Goal: Task Accomplishment & Management: Complete application form

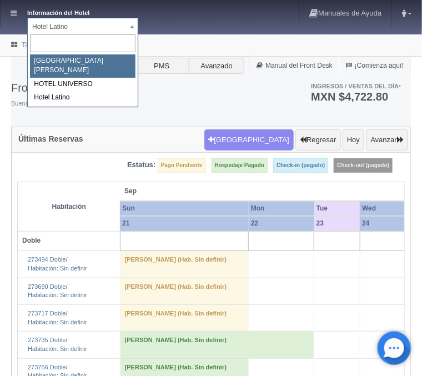
select select "357"
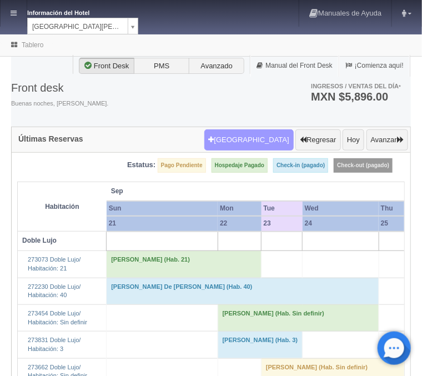
click at [251, 143] on button "Nueva Reserva" at bounding box center [249, 140] width 89 height 21
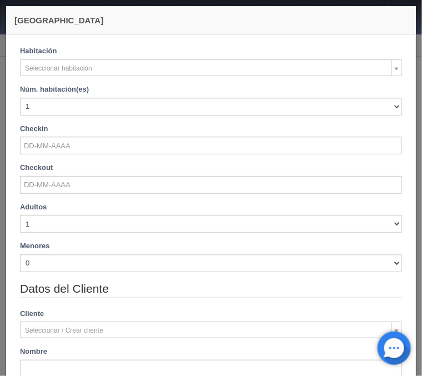
checkbox input "false"
select select "577"
checkbox input "false"
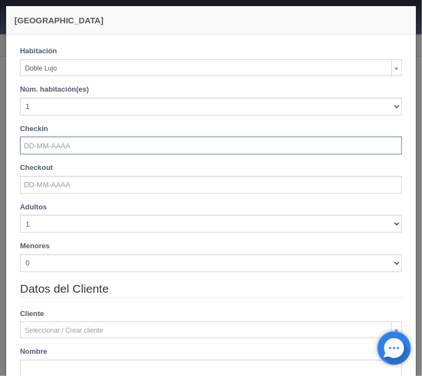
click at [64, 150] on input "text" at bounding box center [211, 146] width 382 height 18
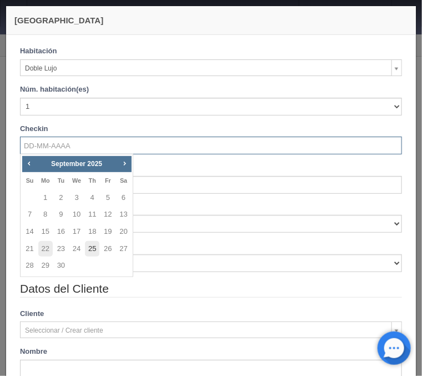
click at [96, 248] on link "25" at bounding box center [92, 249] width 14 height 16
type input "[DATE]"
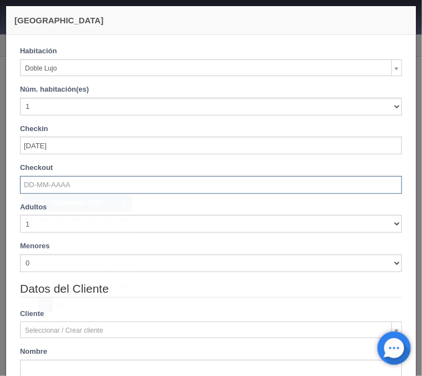
click at [57, 188] on input "text" at bounding box center [211, 185] width 382 height 18
checkbox input "false"
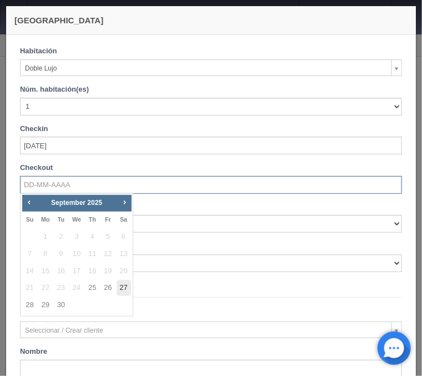
click at [121, 287] on link "27" at bounding box center [124, 288] width 14 height 16
type input "[DATE]"
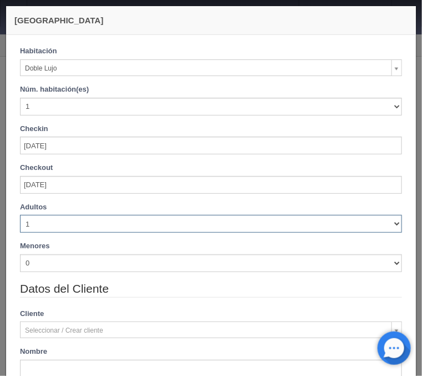
click at [20, 215] on select "1 2 3 4 5 6 7 8 9 10" at bounding box center [211, 224] width 382 height 18
checkbox input "false"
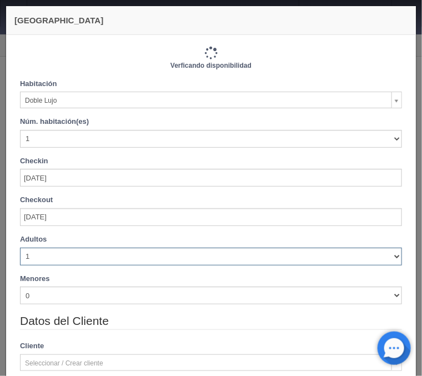
select select "2"
click option "2" at bounding box center [0, 0] width 0 height 0
type input "2440.00"
checkbox input "false"
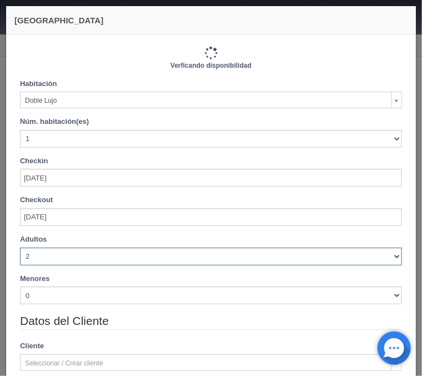
type input "2440.00"
checkbox input "false"
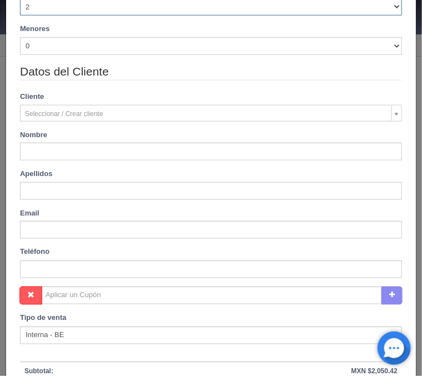
scroll to position [268, 0]
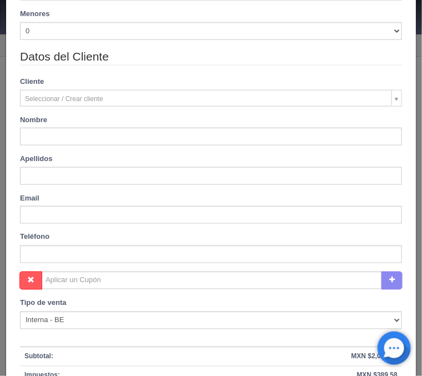
type input "[PERSON_NAME]"
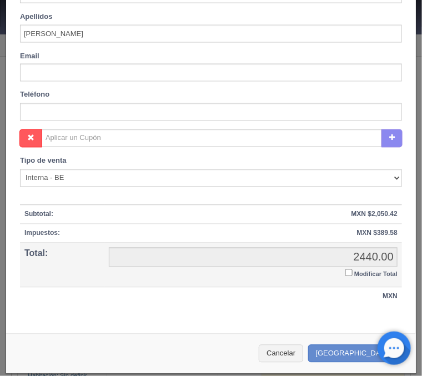
scroll to position [414, 0]
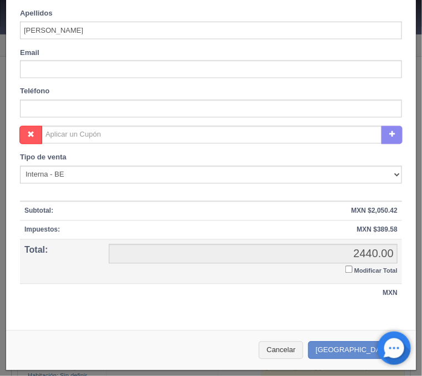
click at [347, 268] on input "Modificar Total" at bounding box center [349, 269] width 7 height 7
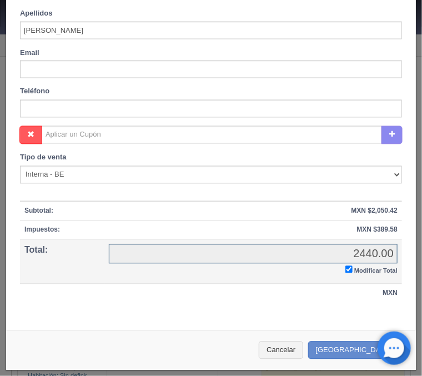
checkbox input "true"
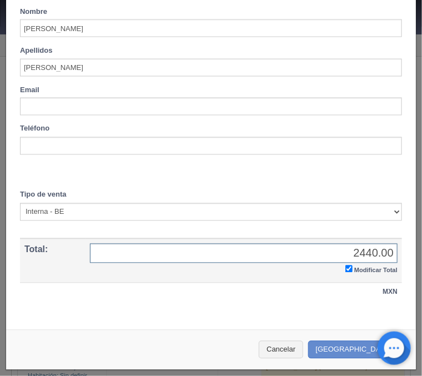
scroll to position [375, 0]
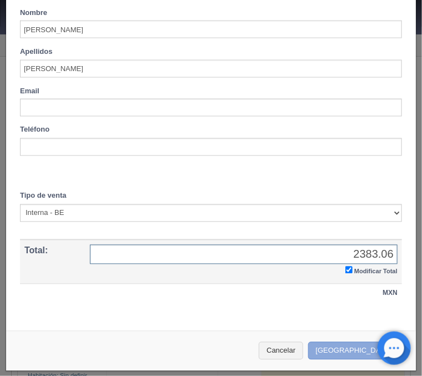
type input "2383.06"
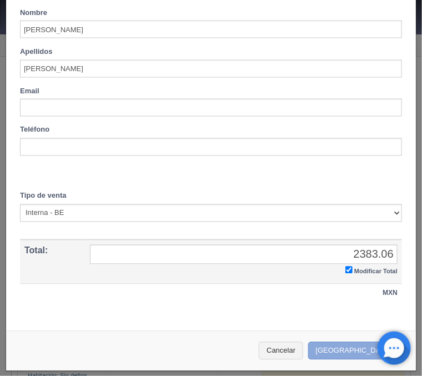
click at [362, 351] on button "Crear Reserva" at bounding box center [356, 351] width 97 height 18
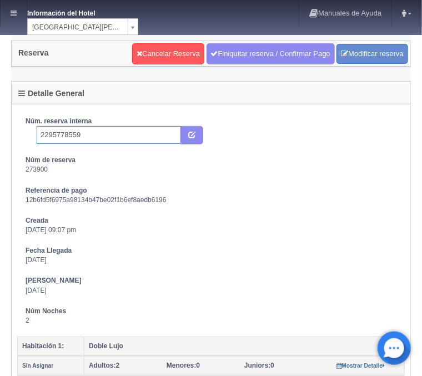
click at [92, 131] on input "2295778559" at bounding box center [109, 135] width 145 height 18
type input "2295778559 Expedia"
click at [193, 134] on icon "submit" at bounding box center [191, 134] width 7 height 7
click at [9, 15] on link at bounding box center [14, 13] width 26 height 27
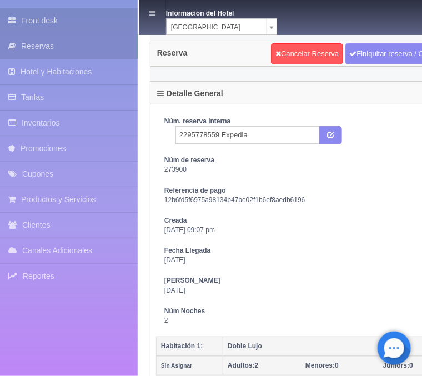
click at [52, 20] on link "Front desk" at bounding box center [69, 20] width 138 height 25
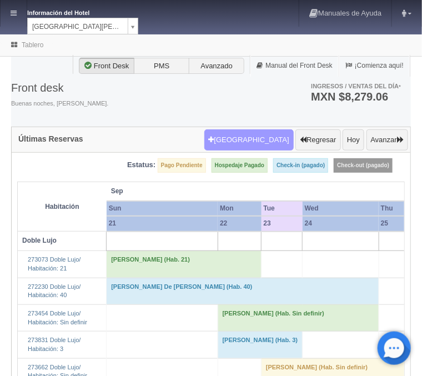
click at [256, 144] on button "[GEOGRAPHIC_DATA]" at bounding box center [249, 140] width 89 height 21
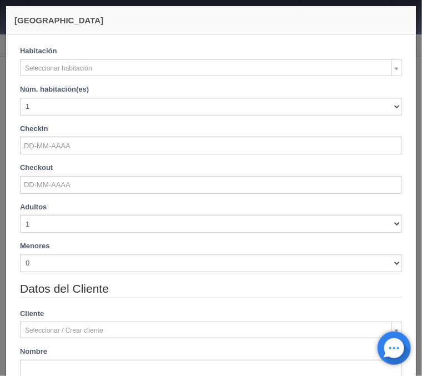
checkbox input "false"
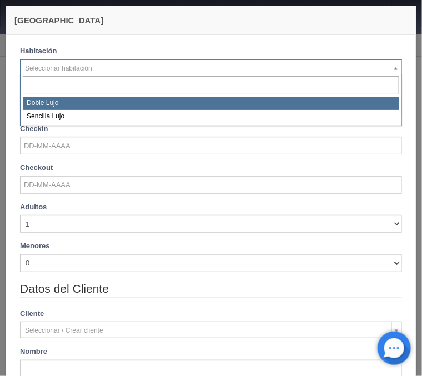
select select "577"
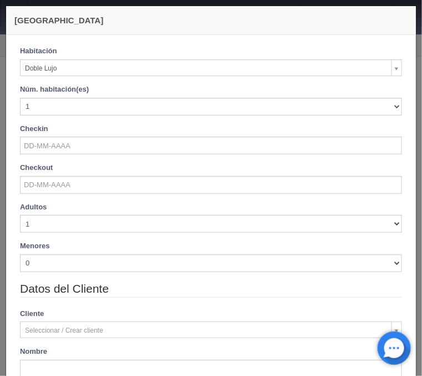
checkbox input "false"
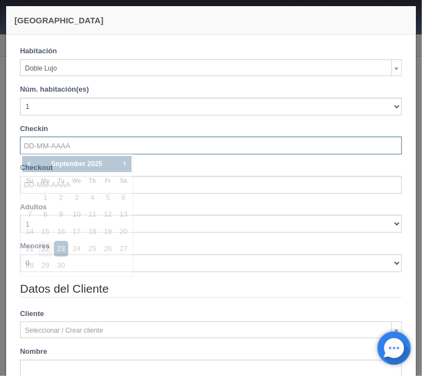
click at [66, 146] on input "text" at bounding box center [211, 146] width 382 height 18
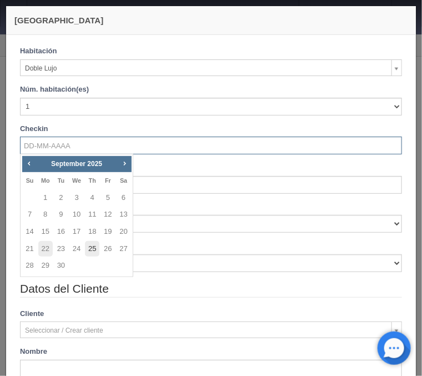
click at [95, 251] on link "25" at bounding box center [92, 249] width 14 height 16
type input "[DATE]"
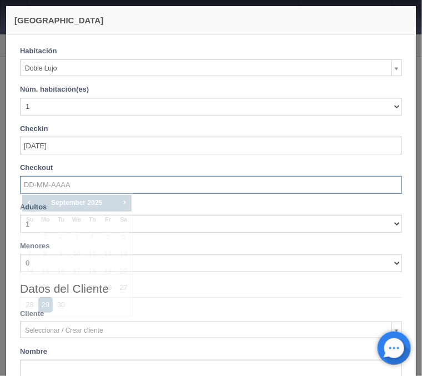
click at [50, 191] on input "text" at bounding box center [211, 185] width 382 height 18
checkbox input "false"
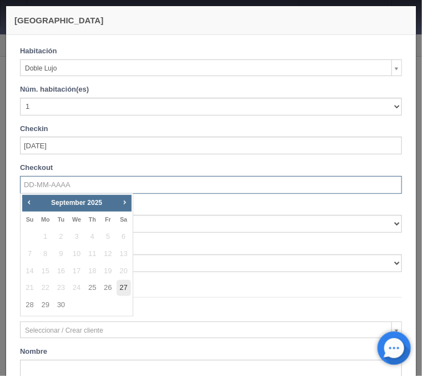
click at [126, 288] on link "27" at bounding box center [124, 288] width 14 height 16
type input "[DATE]"
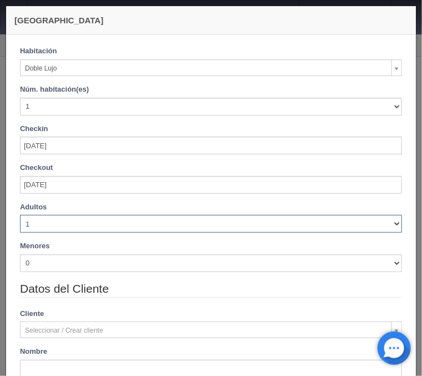
click at [20, 215] on select "1 2 3 4 5 6 7 8 9 10" at bounding box center [211, 224] width 382 height 18
checkbox input "false"
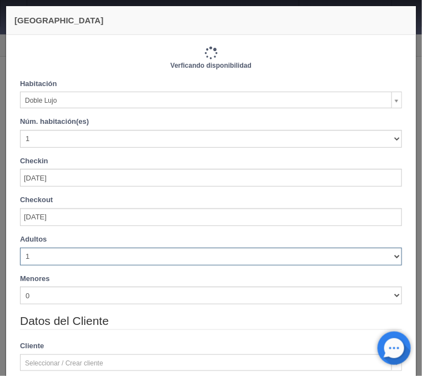
select select "2"
click option "2" at bounding box center [0, 0] width 0 height 0
type input "2440.00"
checkbox input "false"
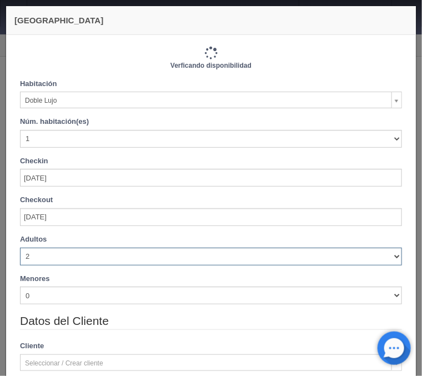
type input "2440.00"
checkbox input "false"
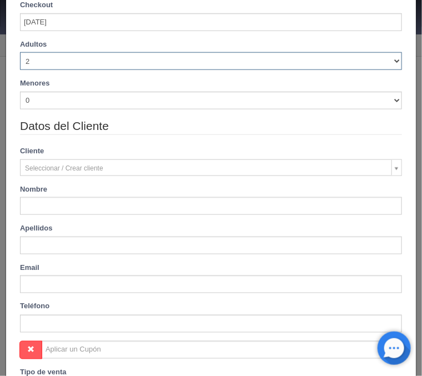
scroll to position [223, 0]
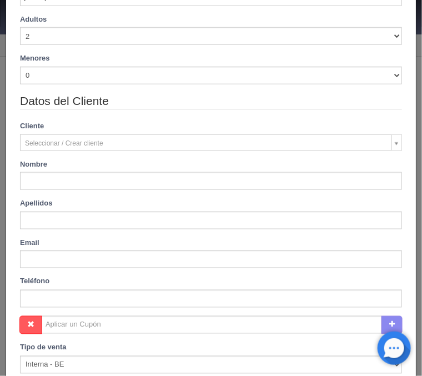
type input "[PERSON_NAME]"
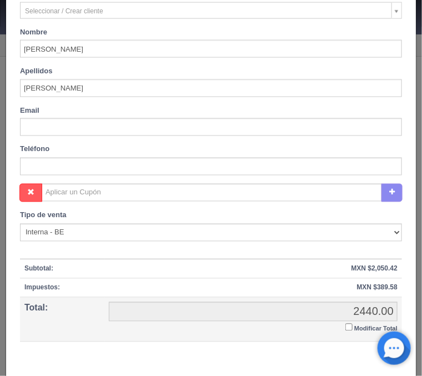
scroll to position [402, 0]
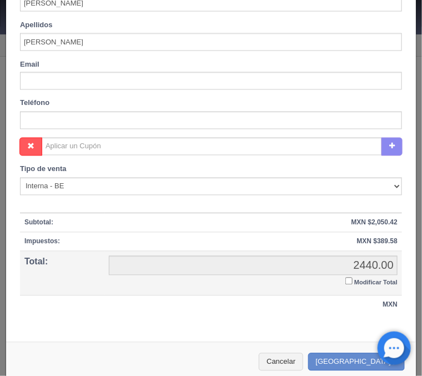
click at [351, 280] on input "Modificar Total" at bounding box center [349, 281] width 7 height 7
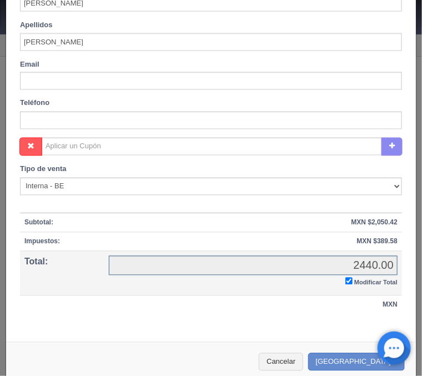
checkbox input "true"
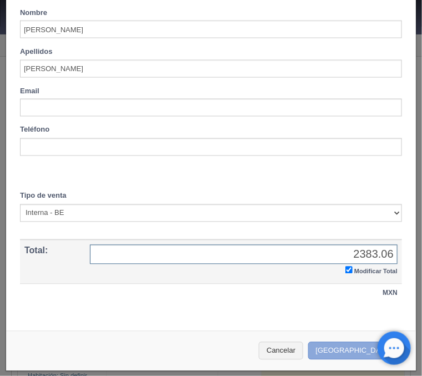
type input "2383.06"
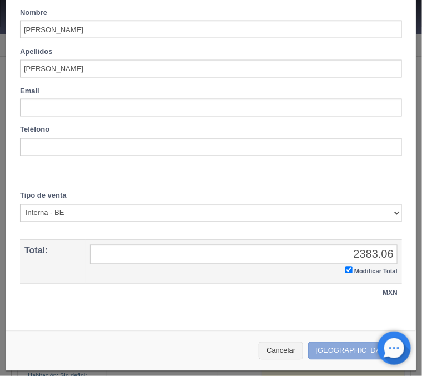
click at [352, 343] on button "Crear Reserva" at bounding box center [356, 351] width 97 height 18
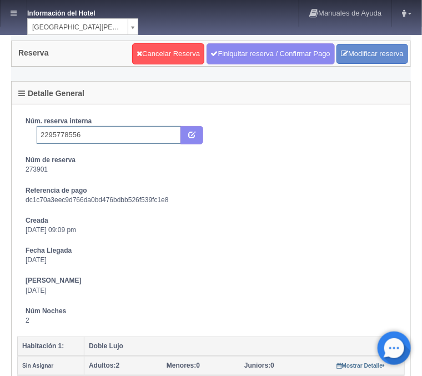
click at [87, 133] on input "2295778556" at bounding box center [109, 135] width 145 height 18
type input "2295778556 Expedia"
click at [195, 135] on icon "submit" at bounding box center [191, 134] width 7 height 7
click at [19, 12] on link at bounding box center [14, 13] width 26 height 27
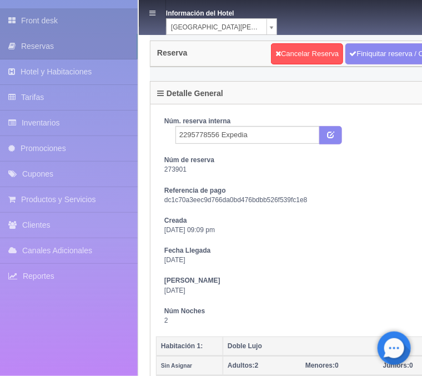
click at [39, 16] on link "Front desk" at bounding box center [69, 20] width 138 height 25
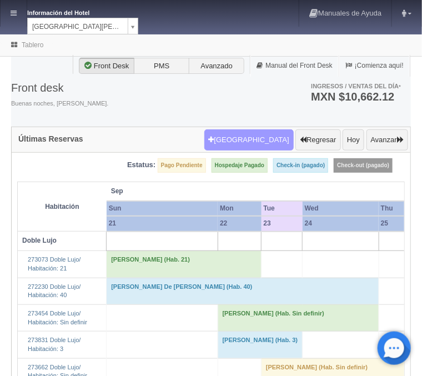
click at [265, 143] on button "[GEOGRAPHIC_DATA]" at bounding box center [249, 140] width 89 height 21
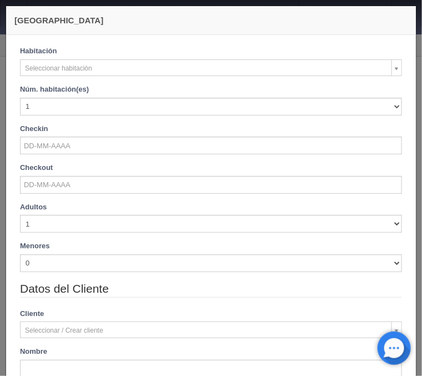
checkbox input "false"
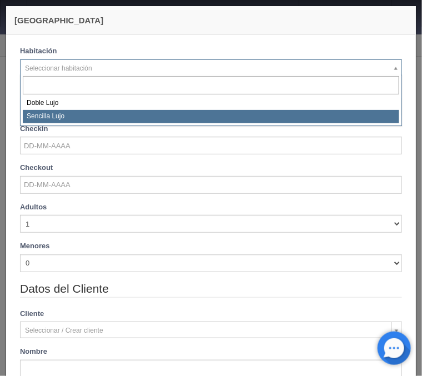
select select "576"
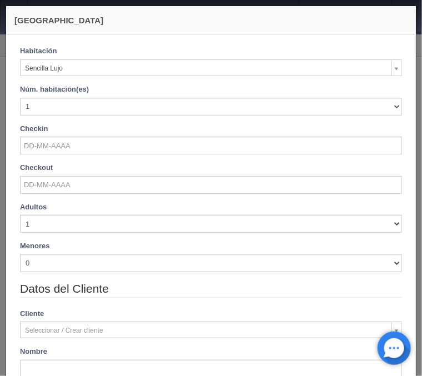
checkbox input "false"
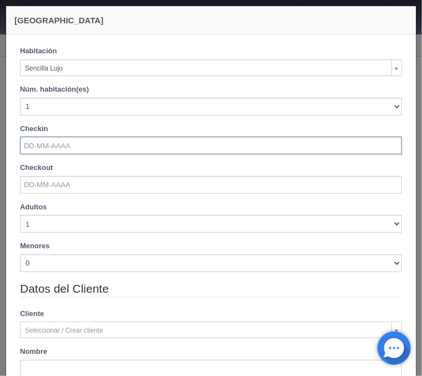
click at [59, 147] on input "text" at bounding box center [211, 146] width 382 height 18
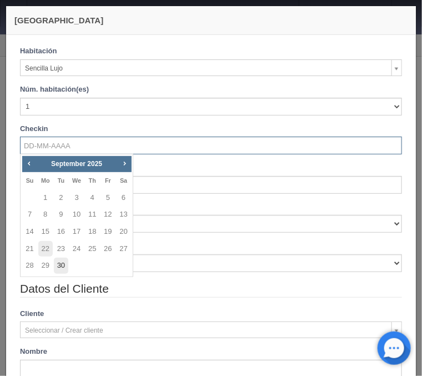
click at [59, 267] on link "30" at bounding box center [61, 266] width 14 height 16
type input "[DATE]"
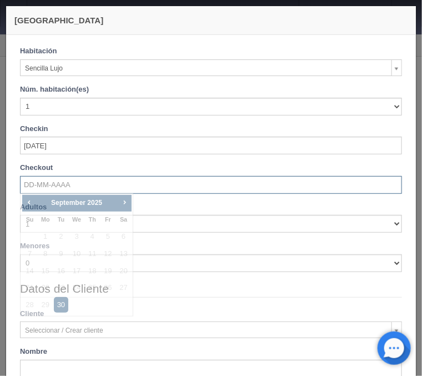
click at [50, 190] on input "text" at bounding box center [211, 185] width 382 height 18
checkbox input "false"
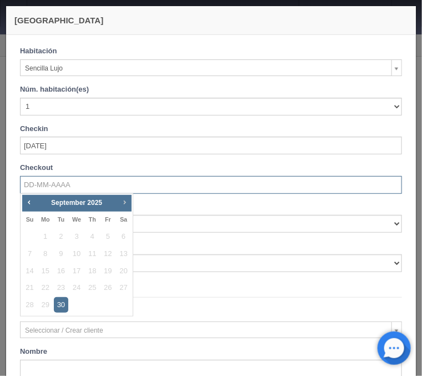
click at [121, 204] on span "Next" at bounding box center [124, 202] width 9 height 9
click at [89, 239] on link "2" at bounding box center [92, 237] width 14 height 16
type input "[DATE]"
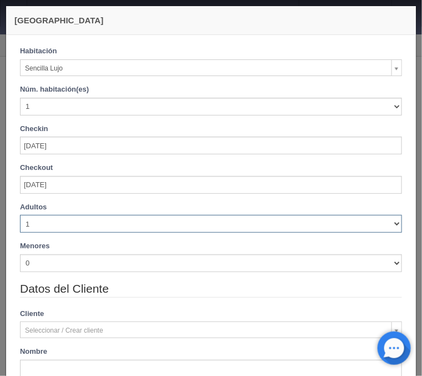
click at [20, 215] on select "1 2 3 4 5 6 7 8 9 10" at bounding box center [211, 224] width 382 height 18
checkbox input "false"
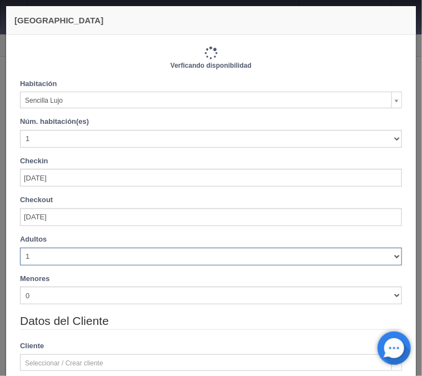
select select "2"
click option "2" at bounding box center [0, 0] width 0 height 0
checkbox input "false"
type input "2300.00"
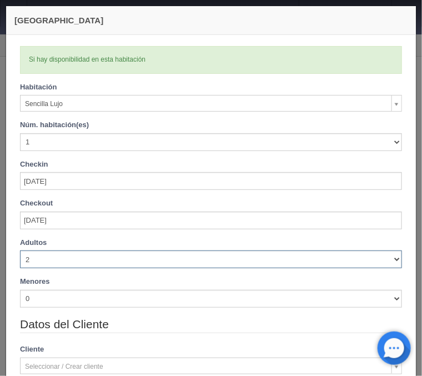
checkbox input "false"
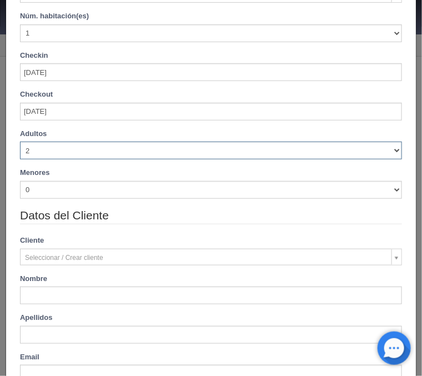
scroll to position [178, 0]
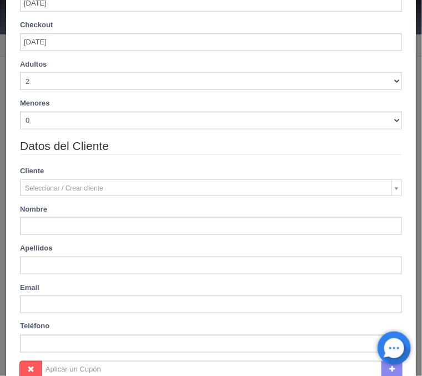
type input "[PERSON_NAME]"
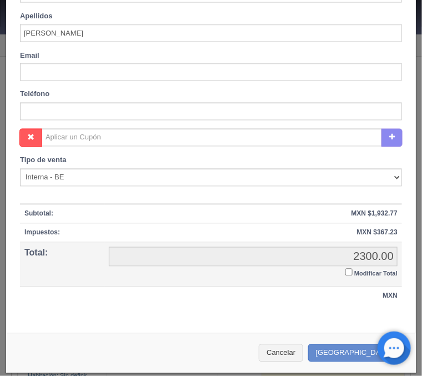
scroll to position [414, 0]
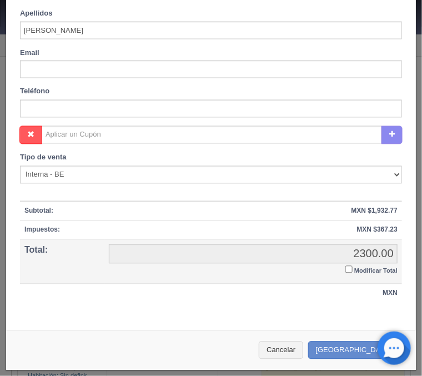
click at [351, 270] on input "Modificar Total" at bounding box center [349, 269] width 7 height 7
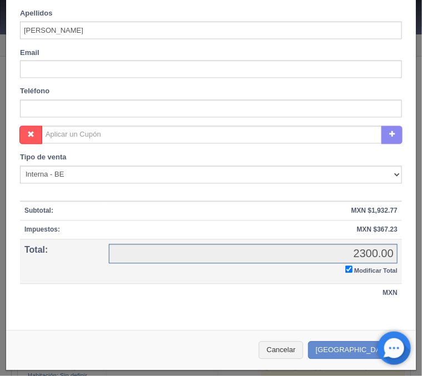
checkbox input "true"
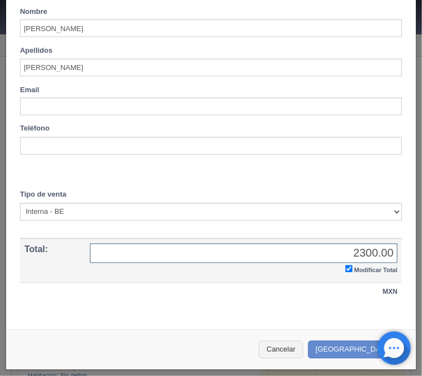
scroll to position [375, 0]
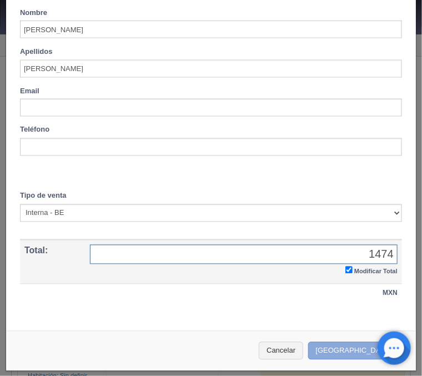
type input "1474"
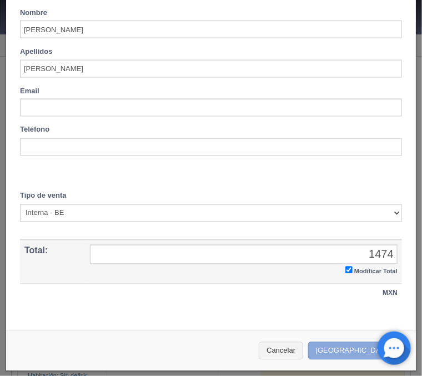
click at [358, 344] on button "Crear Reserva" at bounding box center [356, 351] width 97 height 18
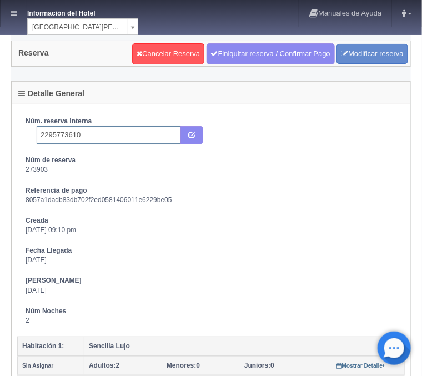
click at [99, 132] on input "2295773610" at bounding box center [109, 135] width 145 height 18
type input "2295773610 Expedia"
click at [196, 137] on icon "submit" at bounding box center [191, 134] width 7 height 7
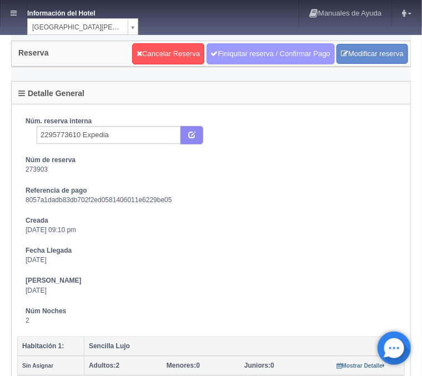
click at [243, 52] on link "Finiquitar reserva / Confirmar Pago" at bounding box center [271, 53] width 128 height 21
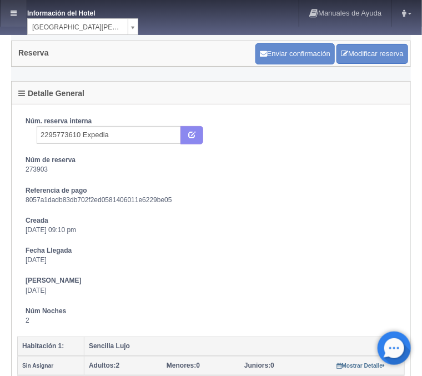
click at [19, 17] on link at bounding box center [14, 13] width 26 height 27
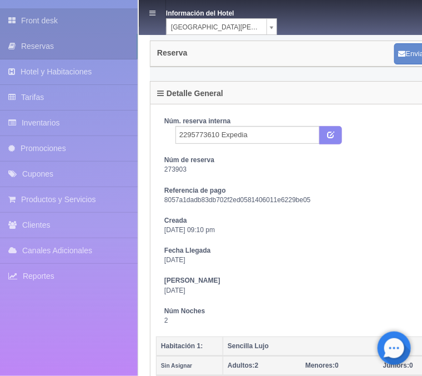
click at [34, 23] on link "Front desk" at bounding box center [69, 20] width 138 height 25
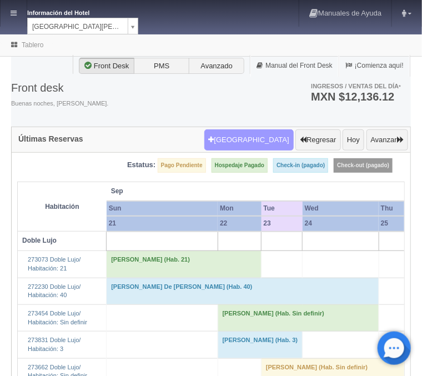
click at [237, 135] on button "Nueva Reserva" at bounding box center [249, 140] width 89 height 21
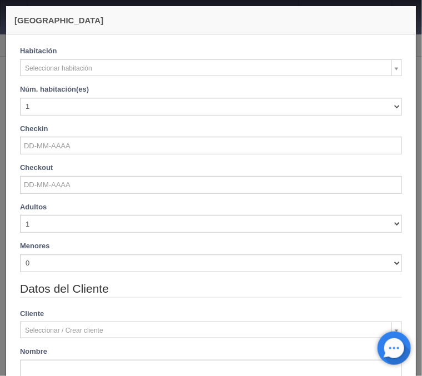
checkbox input "false"
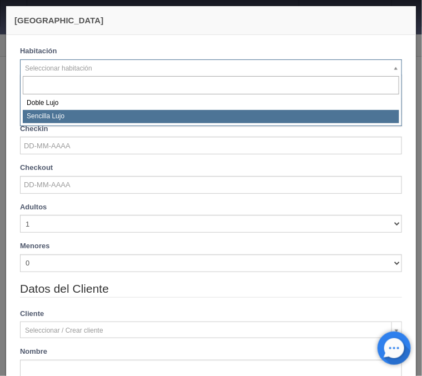
select select "576"
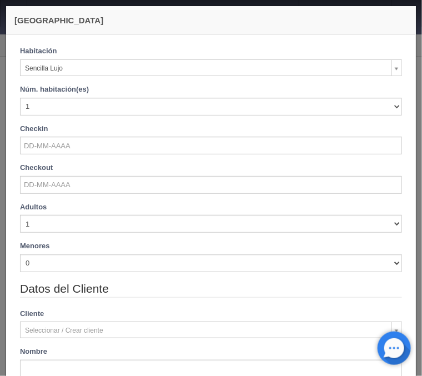
checkbox input "false"
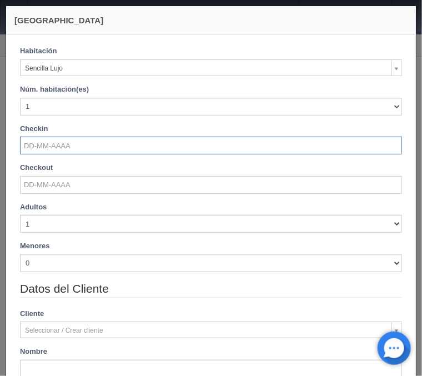
click at [64, 151] on input "text" at bounding box center [211, 146] width 382 height 18
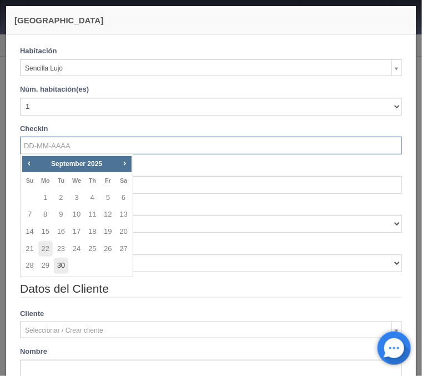
click at [58, 273] on link "30" at bounding box center [61, 266] width 14 height 16
type input "[DATE]"
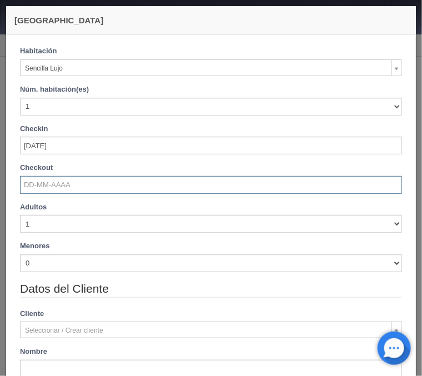
click at [44, 184] on input "text" at bounding box center [211, 185] width 382 height 18
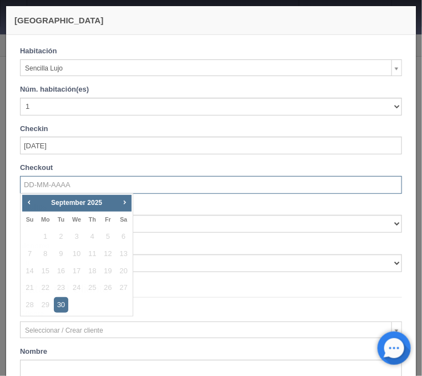
checkbox input "false"
click at [127, 203] on span "Next" at bounding box center [124, 202] width 9 height 9
click at [95, 238] on link "2" at bounding box center [92, 237] width 14 height 16
type input "[DATE]"
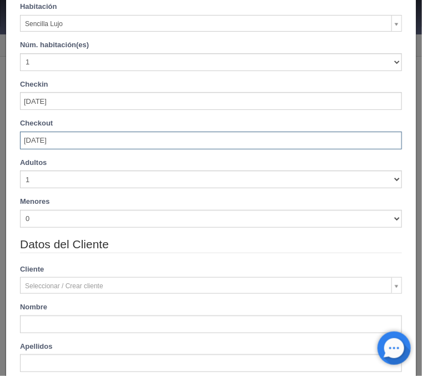
scroll to position [223, 0]
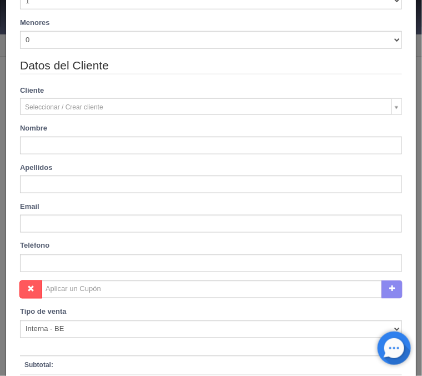
checkbox input "false"
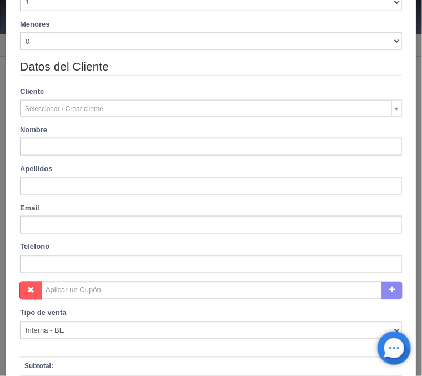
type input "2300.00"
checkbox input "false"
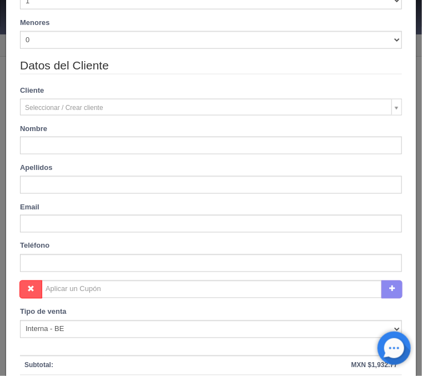
type input "[PERSON_NAME]"
type input "De La [PERSON_NAME]"
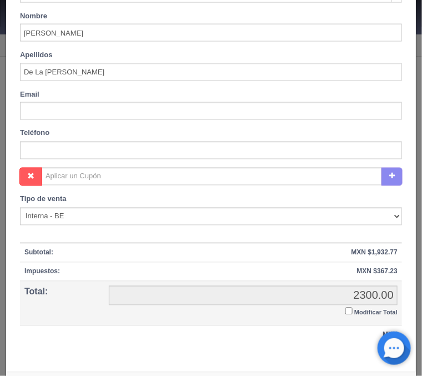
scroll to position [393, 0]
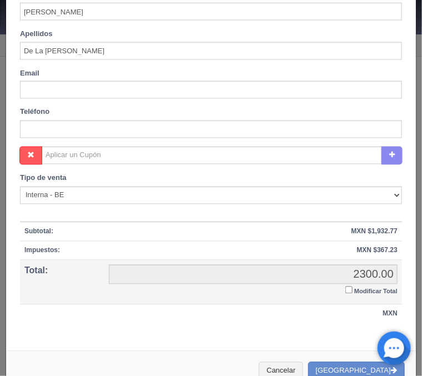
click at [346, 288] on input "Modificar Total" at bounding box center [349, 290] width 7 height 7
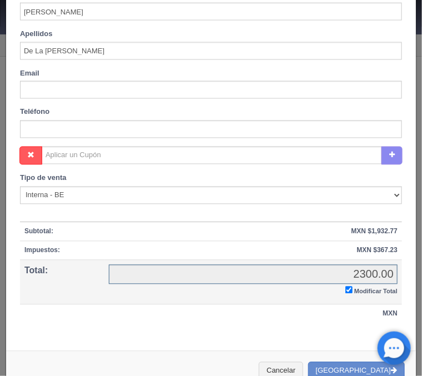
checkbox input "true"
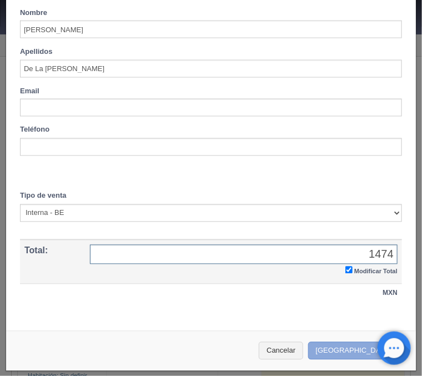
type input "1474"
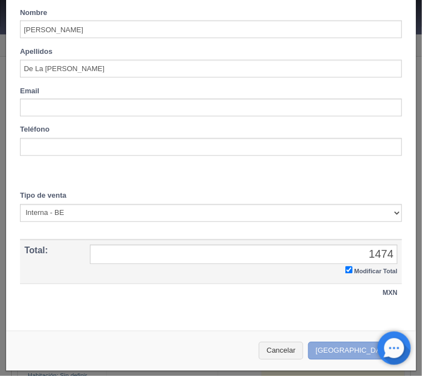
click at [353, 347] on button "Crear Reserva" at bounding box center [356, 351] width 97 height 18
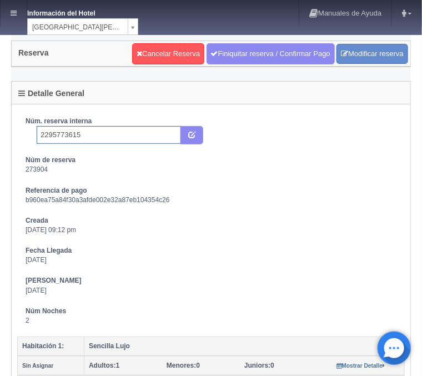
click at [100, 138] on input "2295773615" at bounding box center [109, 135] width 145 height 18
type input "2295773615 Expedia"
click at [192, 132] on icon "submit" at bounding box center [191, 134] width 7 height 7
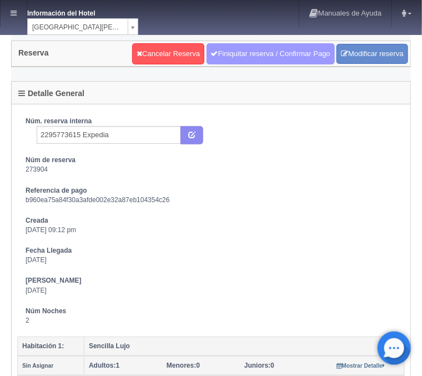
click at [250, 56] on link "Finiquitar reserva / Confirmar Pago" at bounding box center [271, 53] width 128 height 21
